Goal: Task Accomplishment & Management: Manage account settings

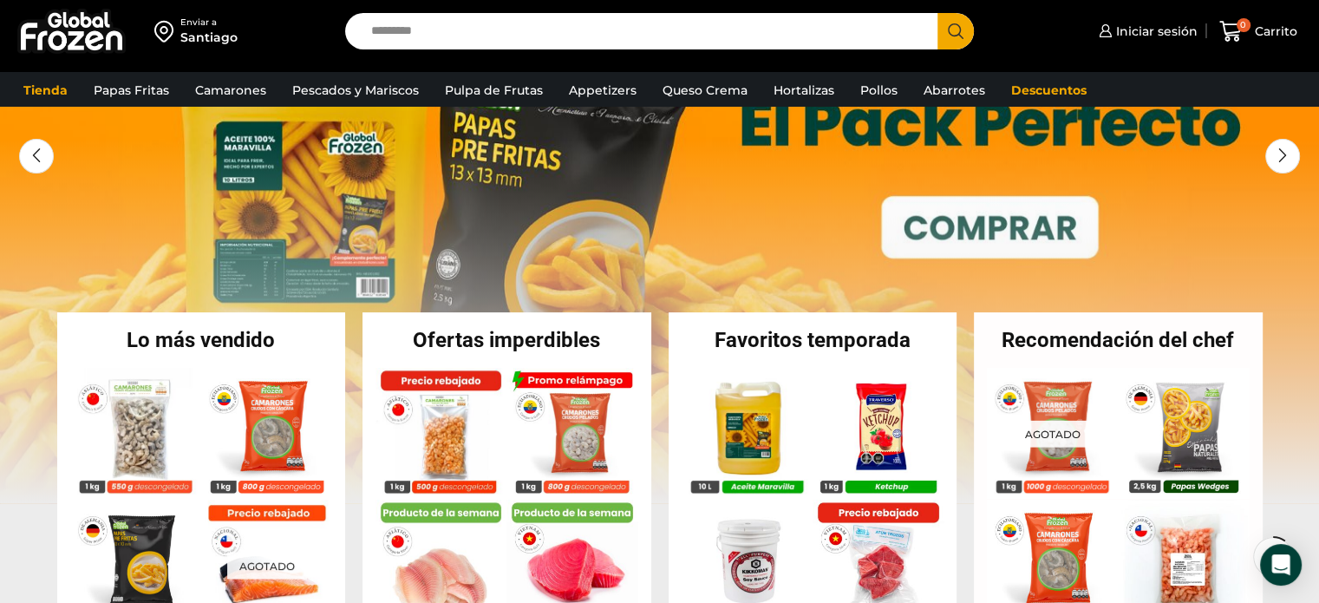
scroll to position [202, 0]
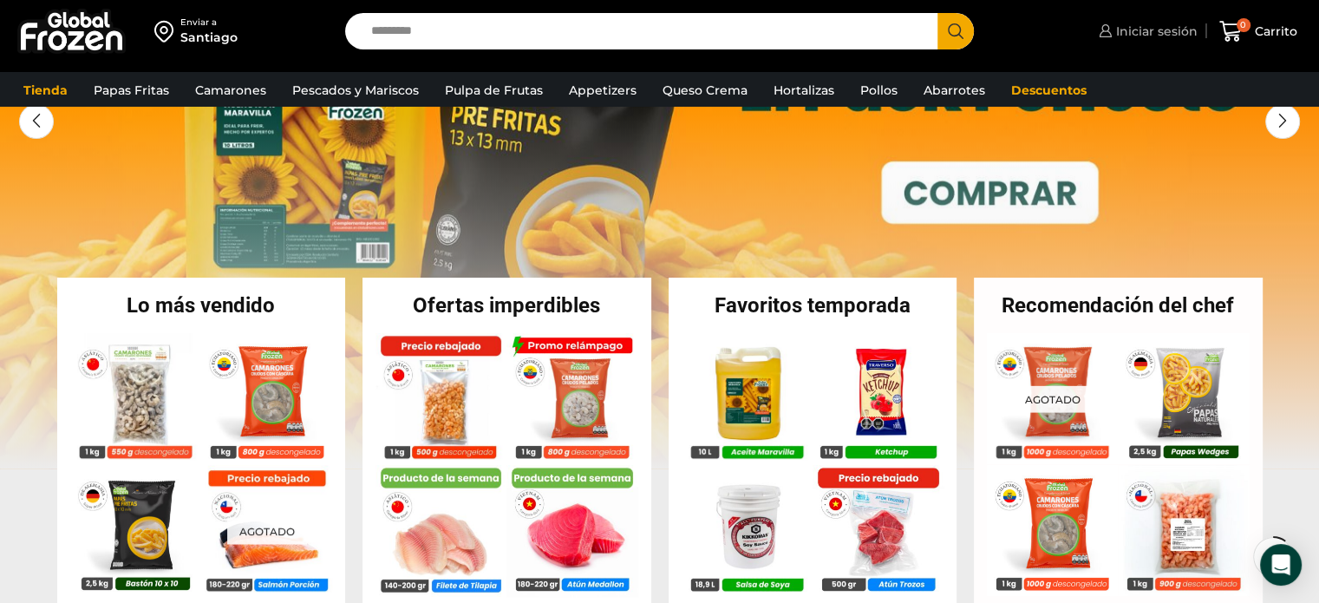
click at [1141, 32] on span "Iniciar sesión" at bounding box center [1154, 31] width 86 height 17
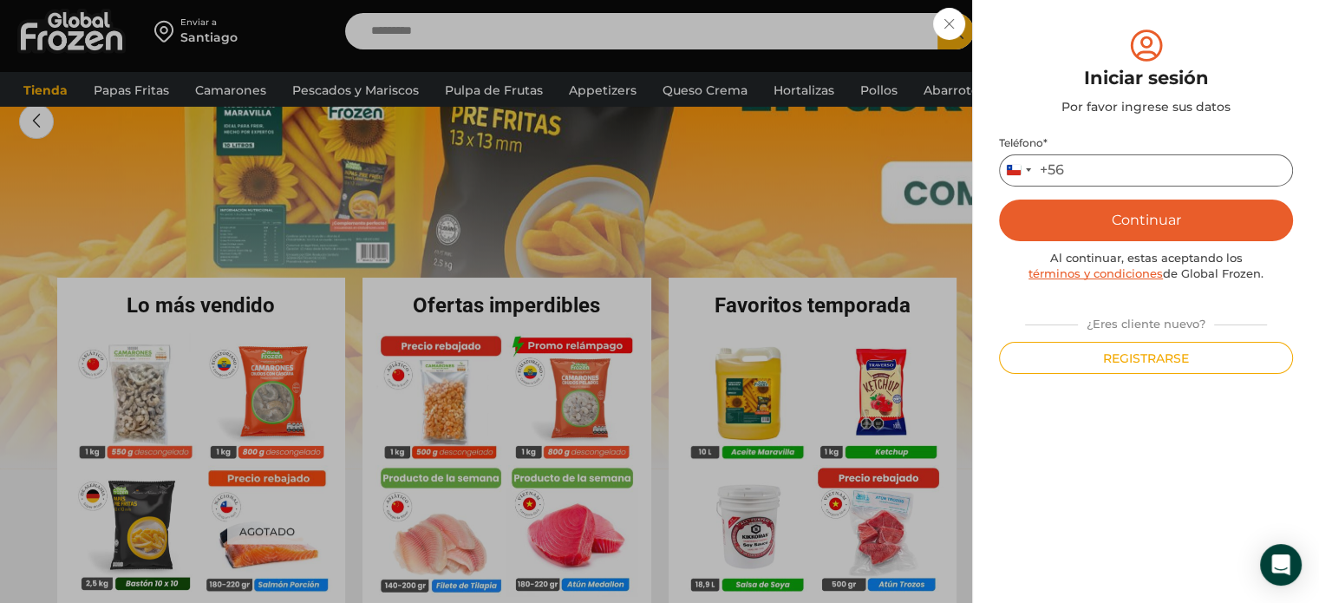
click at [1156, 164] on input "Teléfono *" at bounding box center [1146, 170] width 294 height 32
type input "*********"
click at [1027, 205] on button "Continuar" at bounding box center [1146, 220] width 294 height 42
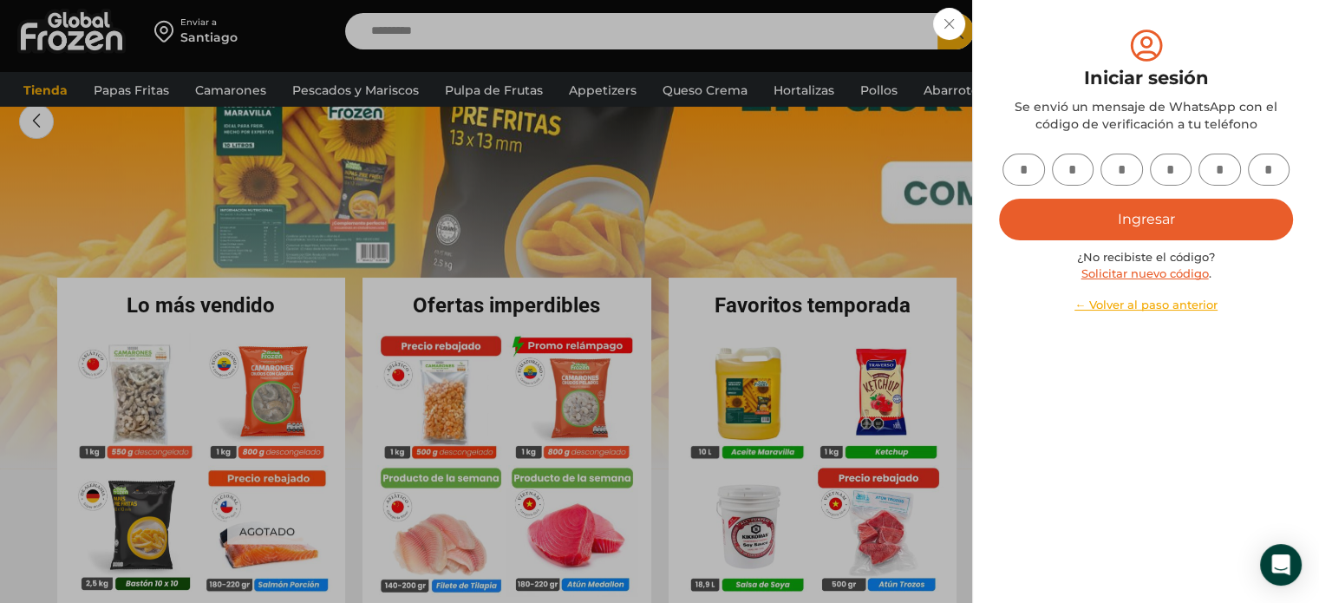
click at [1023, 168] on input "text" at bounding box center [1023, 169] width 42 height 32
type input "*"
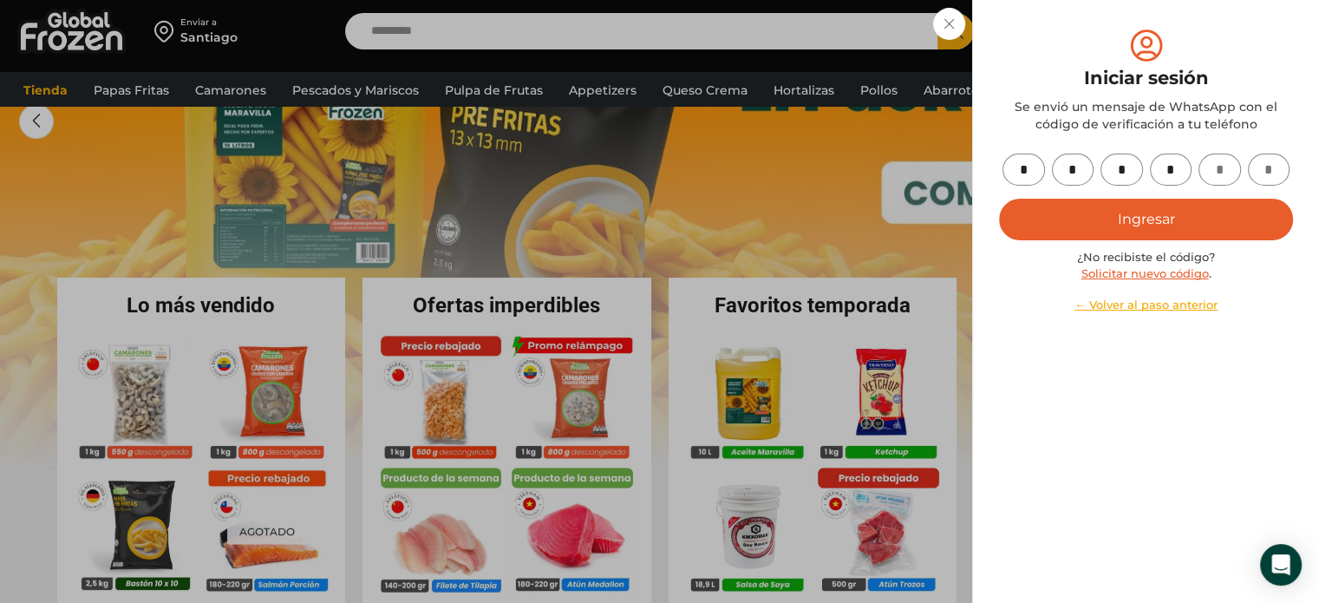
type input "*"
click at [1088, 217] on button "Ingresar" at bounding box center [1146, 220] width 294 height 42
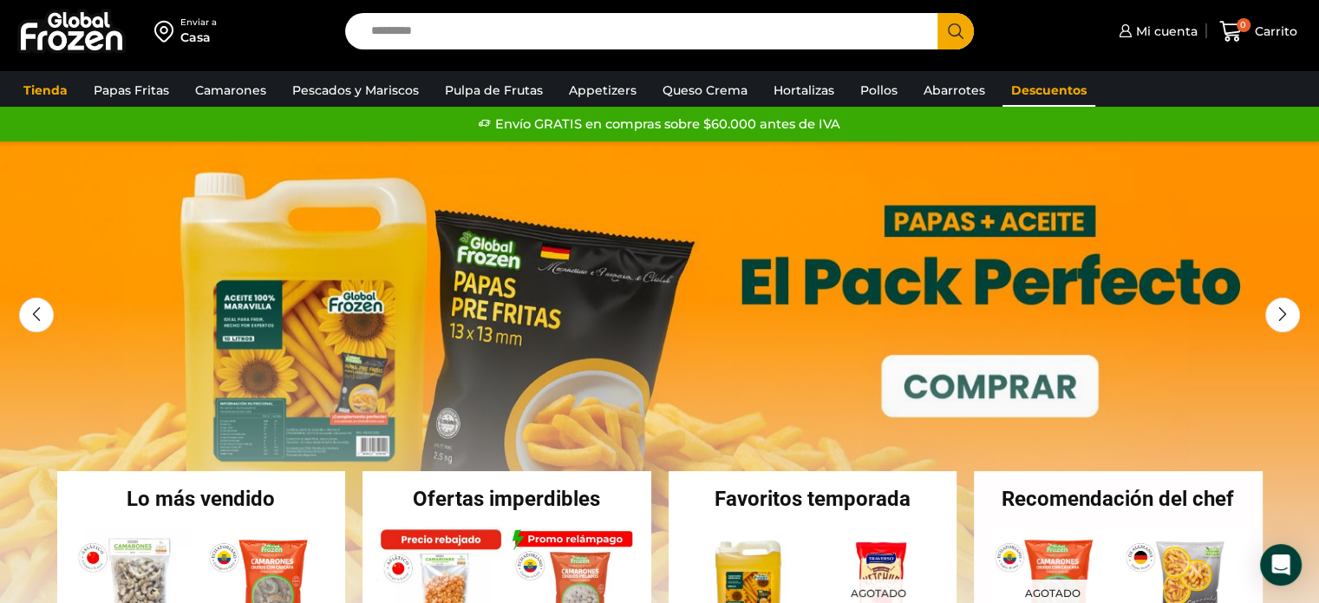
click at [1039, 95] on link "Descuentos" at bounding box center [1048, 90] width 93 height 33
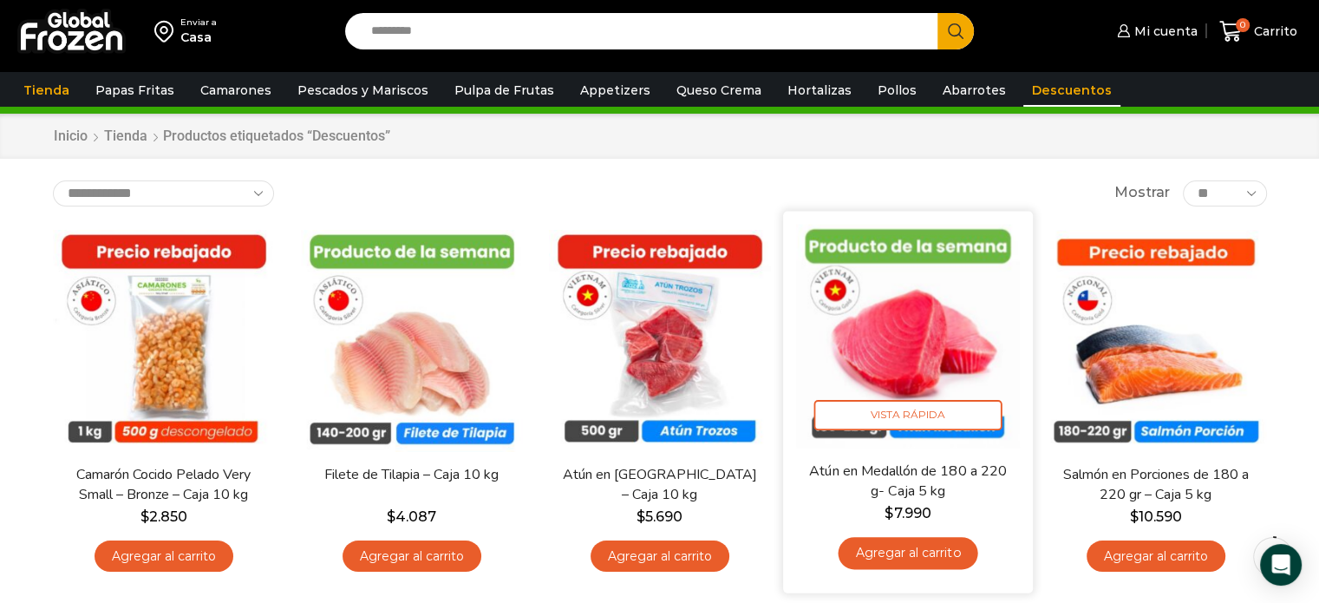
scroll to position [35, 0]
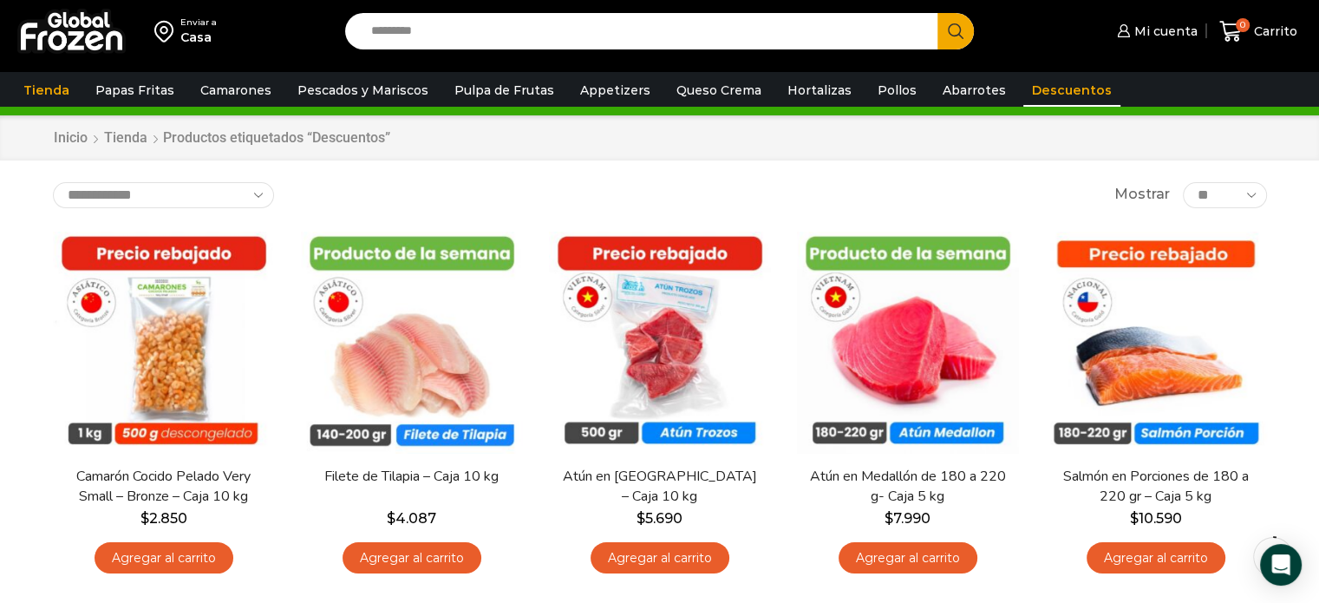
click at [848, 147] on div "Inicio [GEOGRAPHIC_DATA] Productos etiquetados “Descuentos”" at bounding box center [660, 138] width 1240 height 20
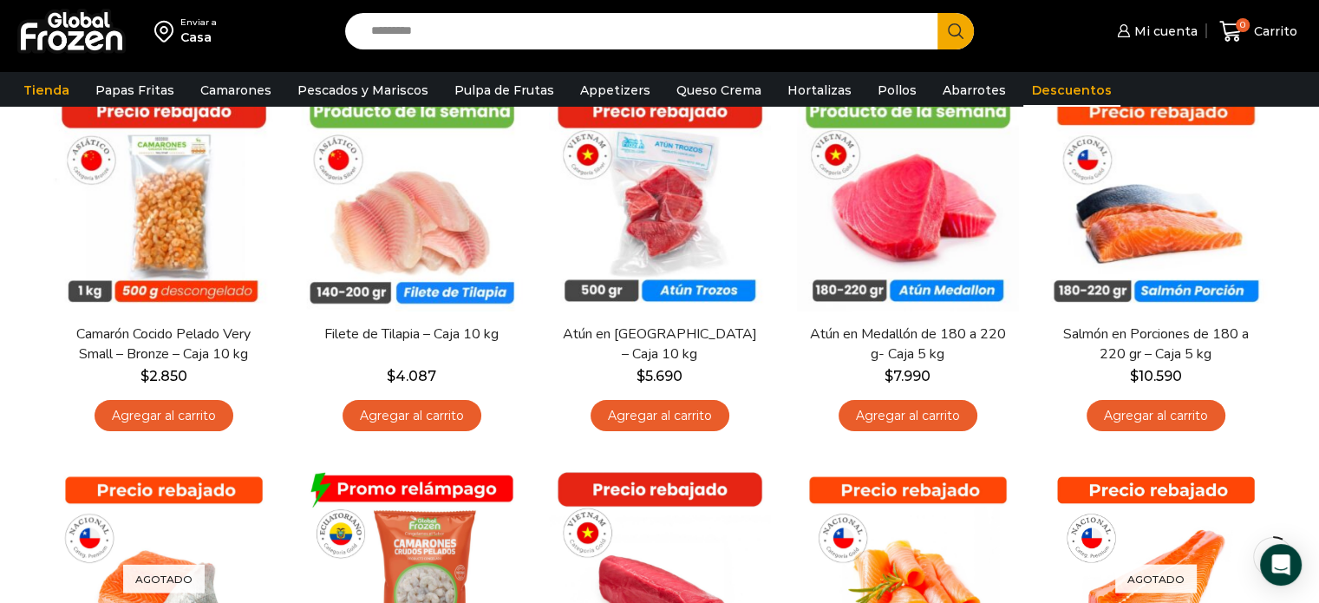
scroll to position [0, 0]
